Goal: Task Accomplishment & Management: Use online tool/utility

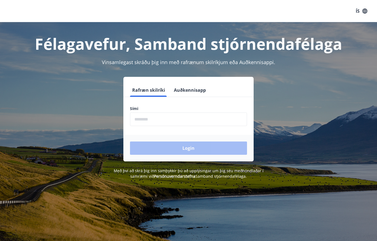
scroll to position [1, 0]
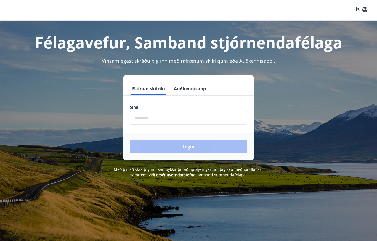
click at [192, 123] on input "phone" at bounding box center [188, 118] width 117 height 14
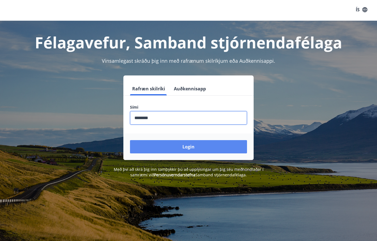
type input "********"
click at [209, 146] on button "Login" at bounding box center [188, 146] width 117 height 13
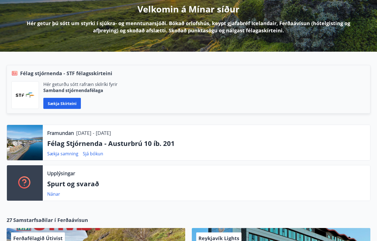
scroll to position [75, 0]
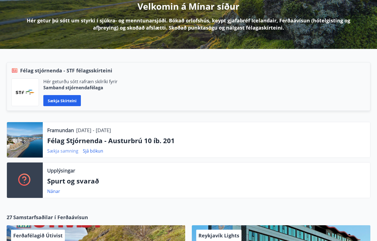
click at [68, 152] on link "Sækja samning" at bounding box center [62, 151] width 31 height 6
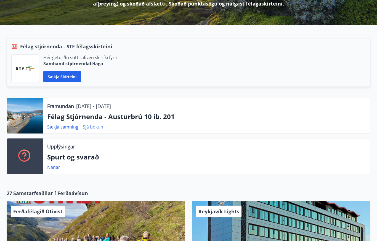
click at [97, 128] on link "Sjá bókun" at bounding box center [93, 127] width 20 height 6
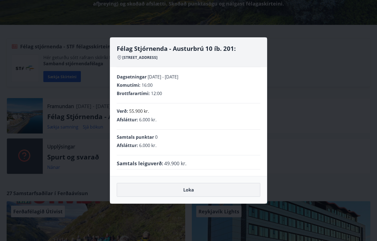
click at [219, 193] on button "Loka" at bounding box center [189, 190] width 144 height 14
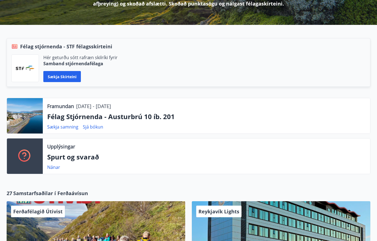
click at [26, 111] on div at bounding box center [25, 115] width 36 height 35
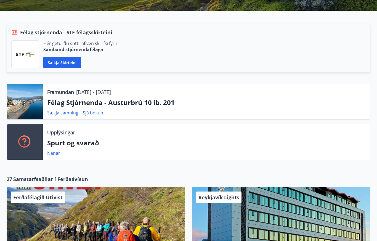
scroll to position [114, 0]
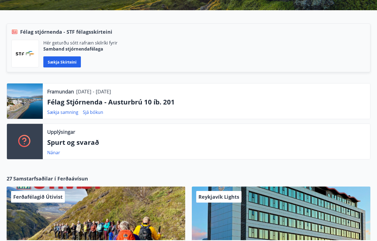
click at [27, 100] on div at bounding box center [25, 101] width 36 height 35
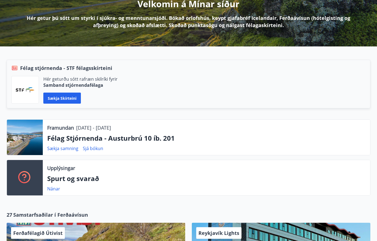
scroll to position [0, 0]
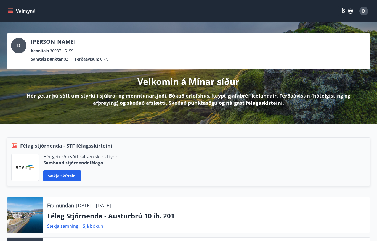
click at [11, 11] on icon "menu" at bounding box center [11, 11] width 6 height 6
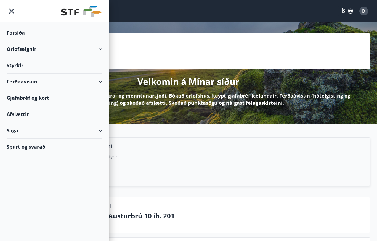
click at [27, 47] on div "Orlofseignir" at bounding box center [55, 49] width 96 height 16
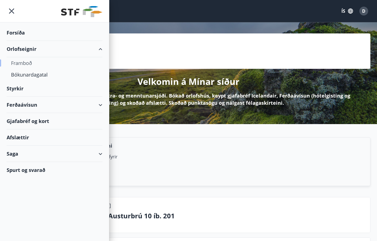
click at [22, 62] on div "Framboð" at bounding box center [54, 63] width 87 height 12
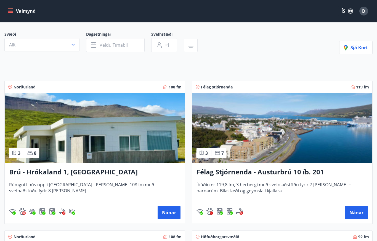
scroll to position [65, 0]
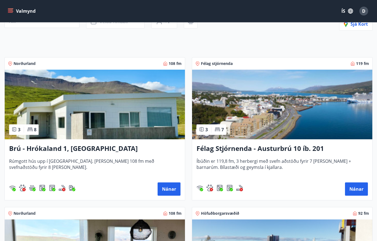
click at [319, 115] on img at bounding box center [282, 105] width 180 height 70
